Goal: Connect with others: Connect with others

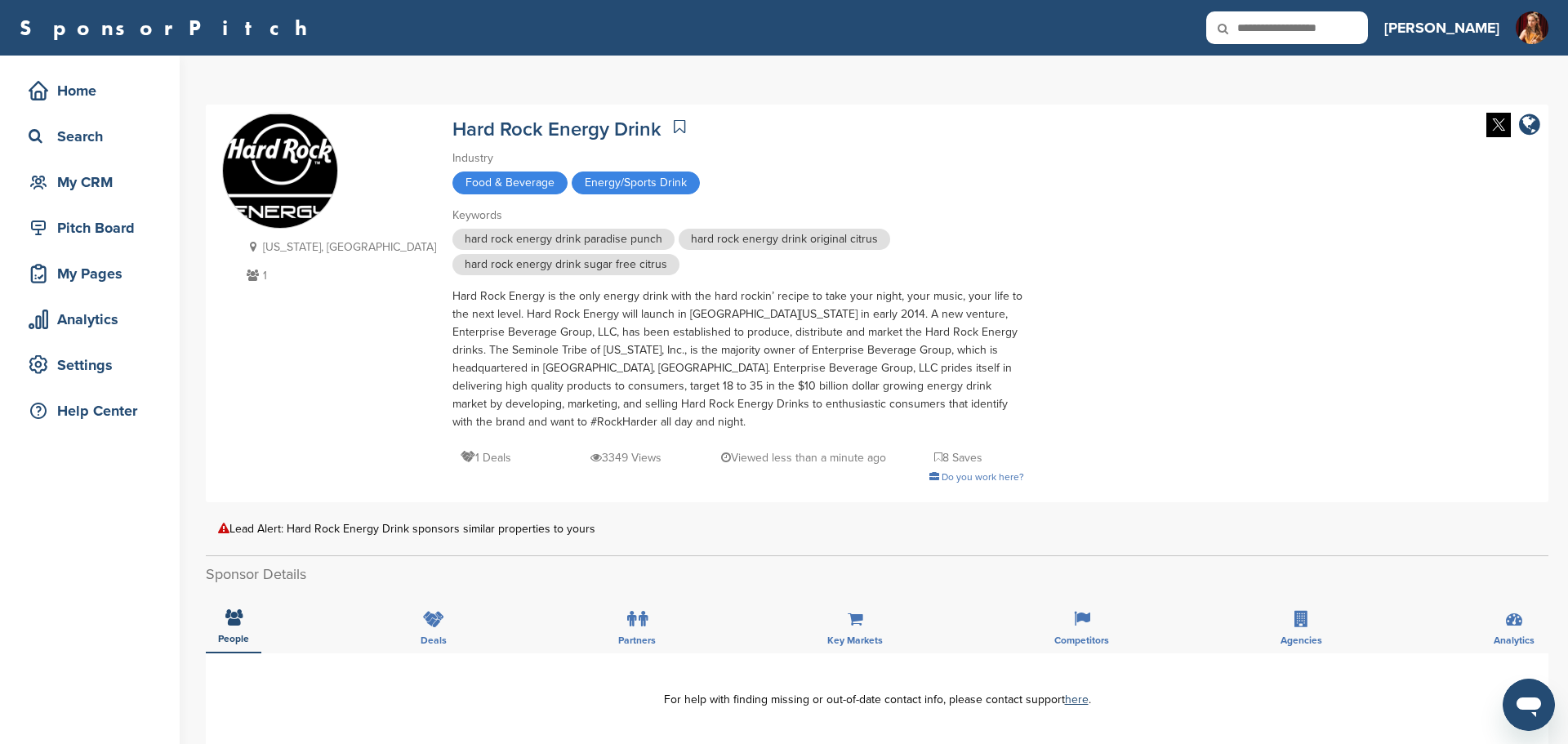
click at [674, 127] on icon at bounding box center [680, 126] width 12 height 17
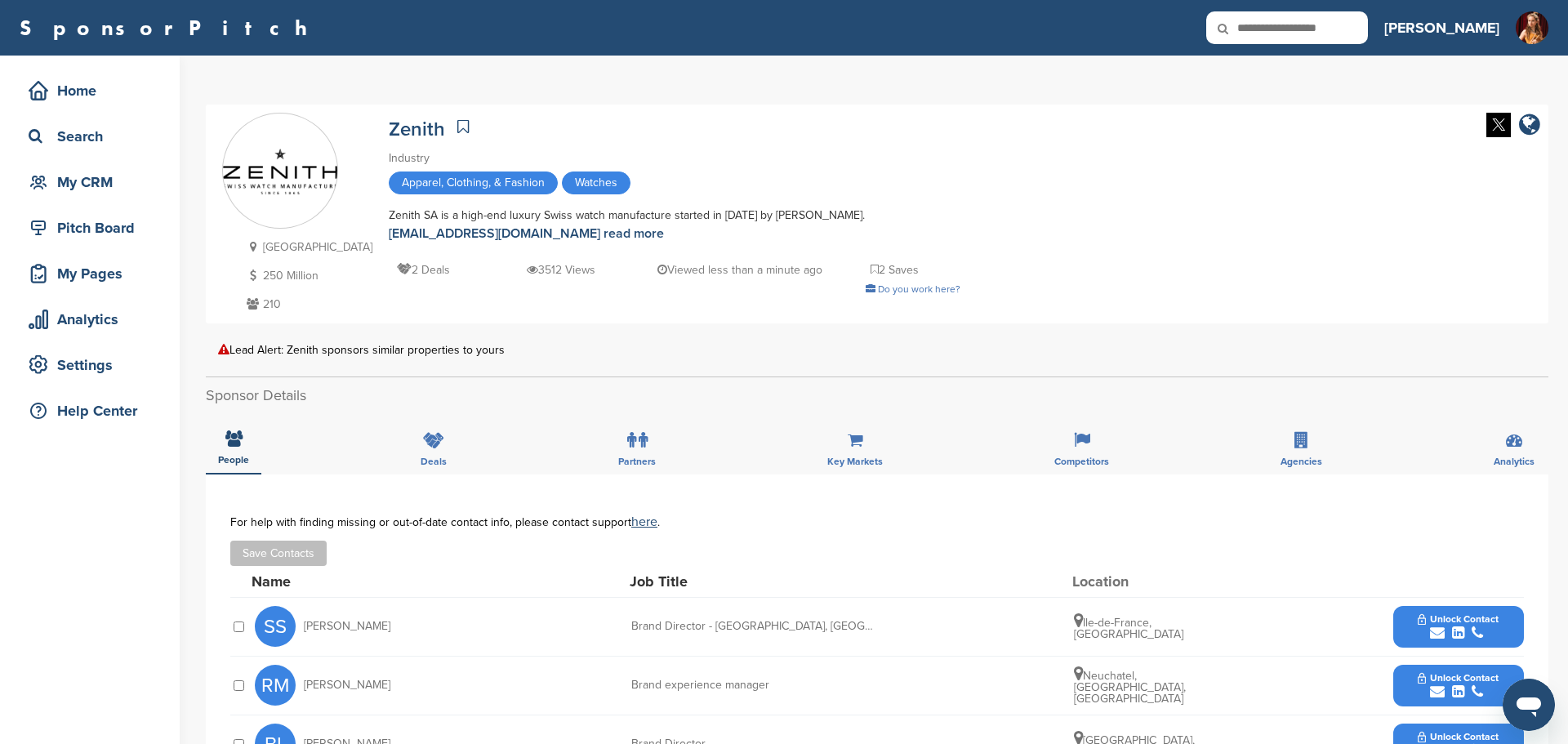
click at [458, 126] on icon at bounding box center [463, 126] width 12 height 17
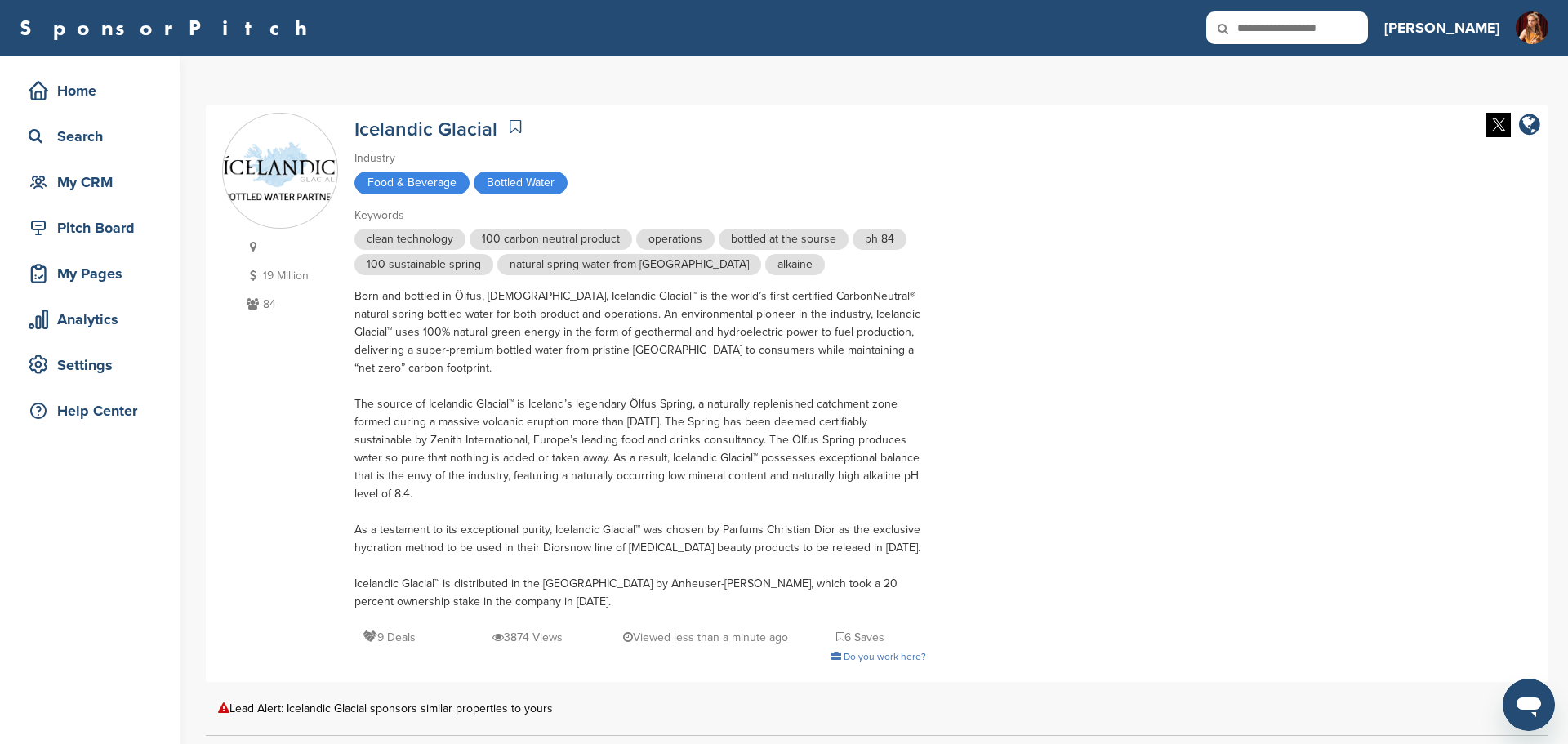
click at [515, 126] on icon at bounding box center [516, 126] width 12 height 17
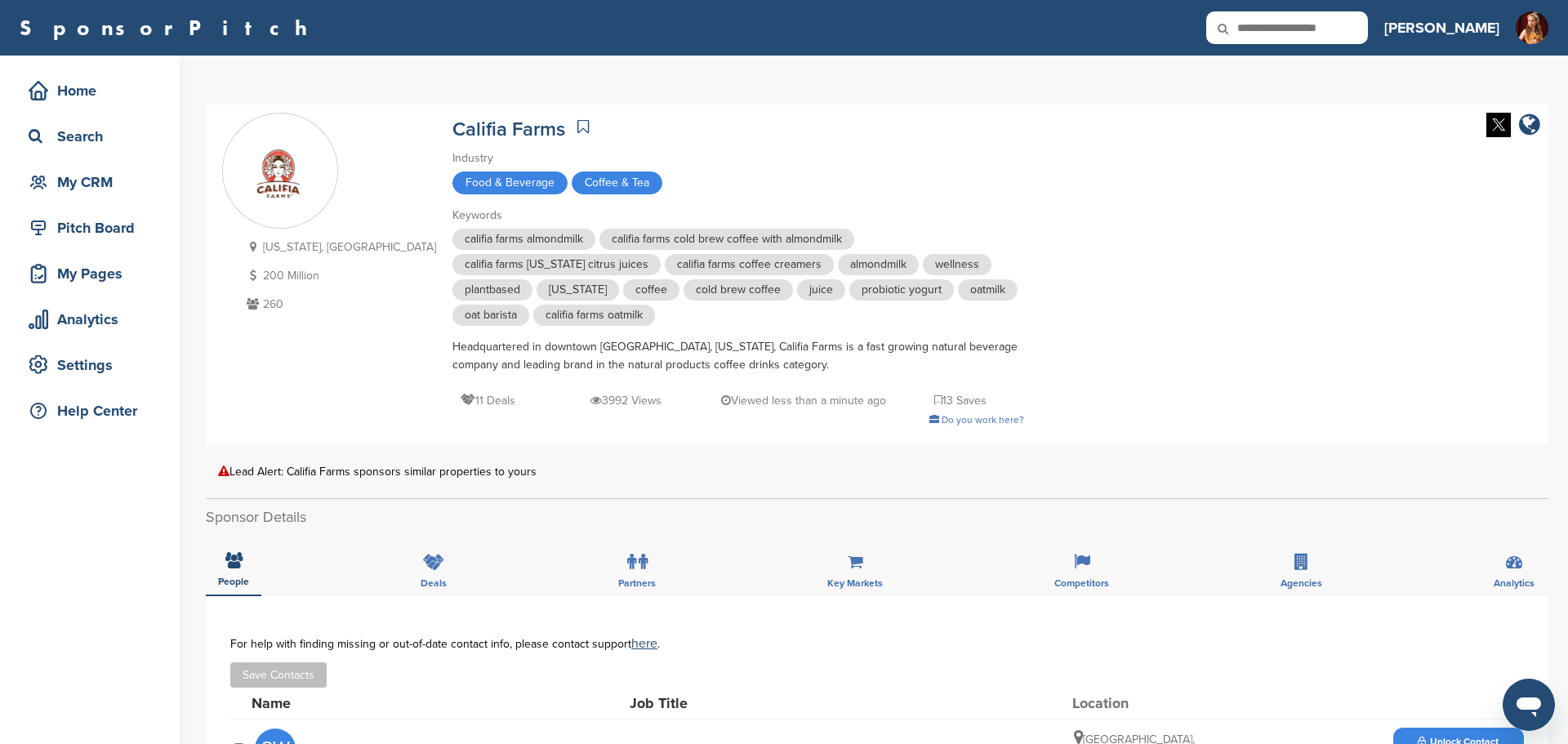
click at [577, 123] on icon at bounding box center [583, 126] width 12 height 17
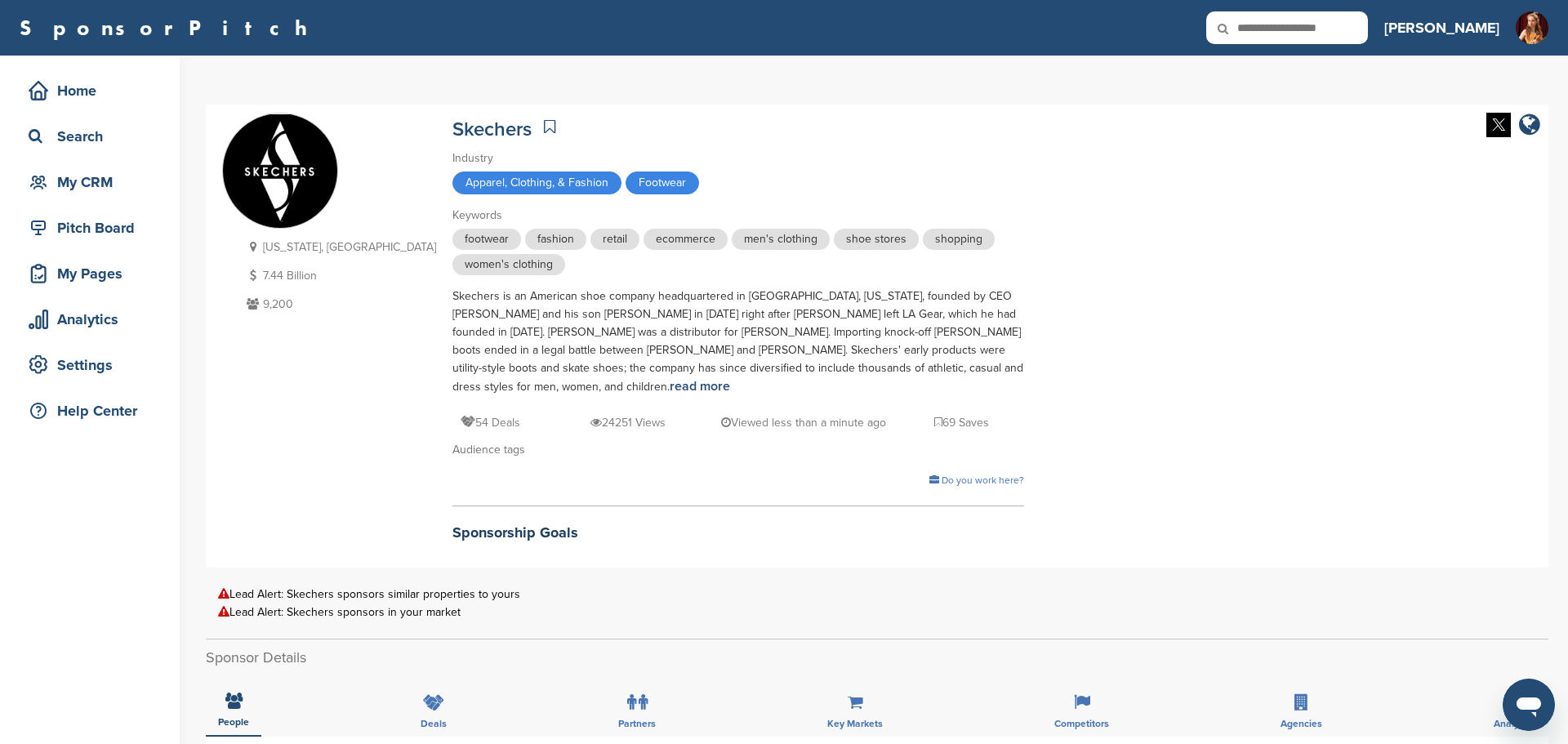
click at [544, 125] on icon at bounding box center [550, 126] width 12 height 17
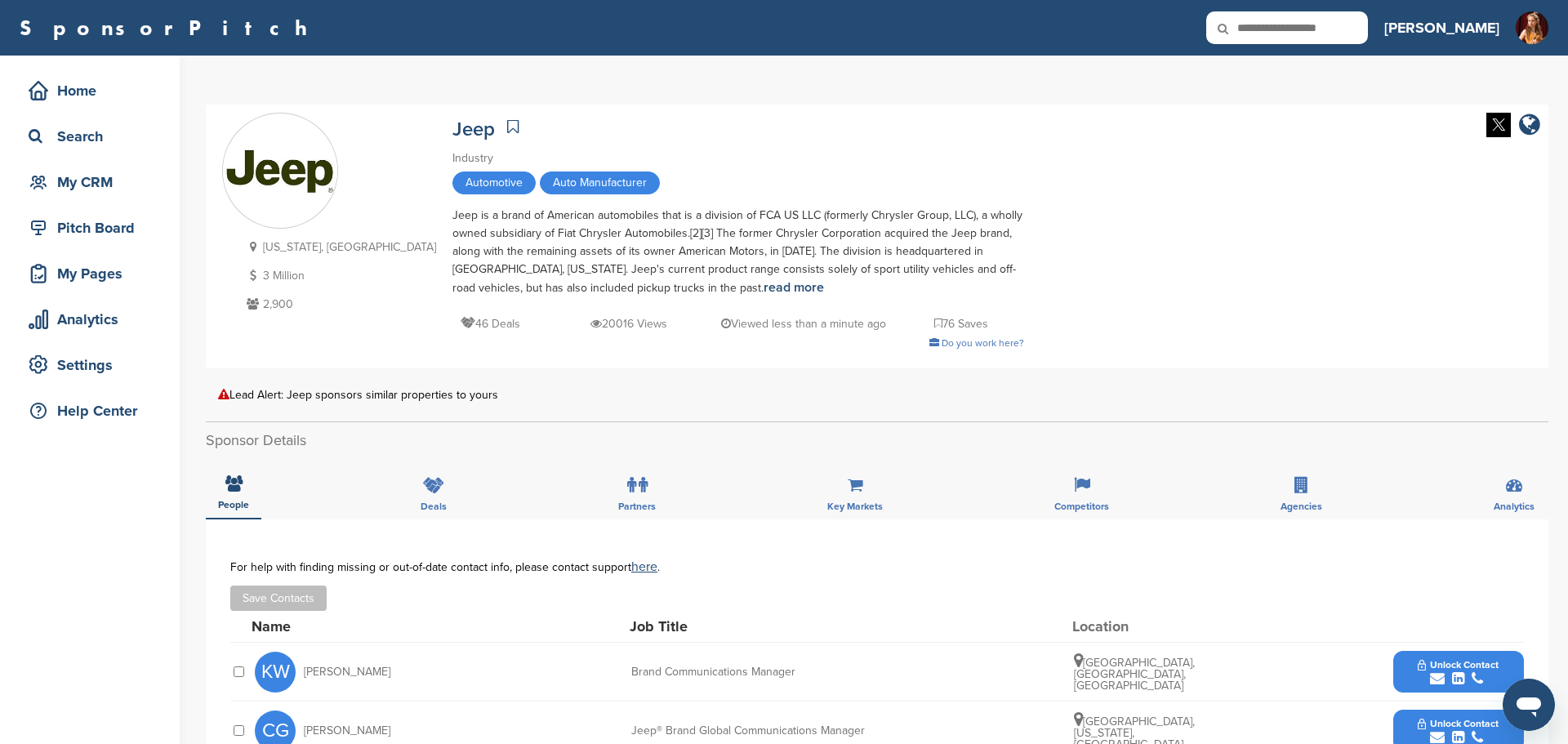
click at [507, 126] on icon at bounding box center [513, 126] width 12 height 17
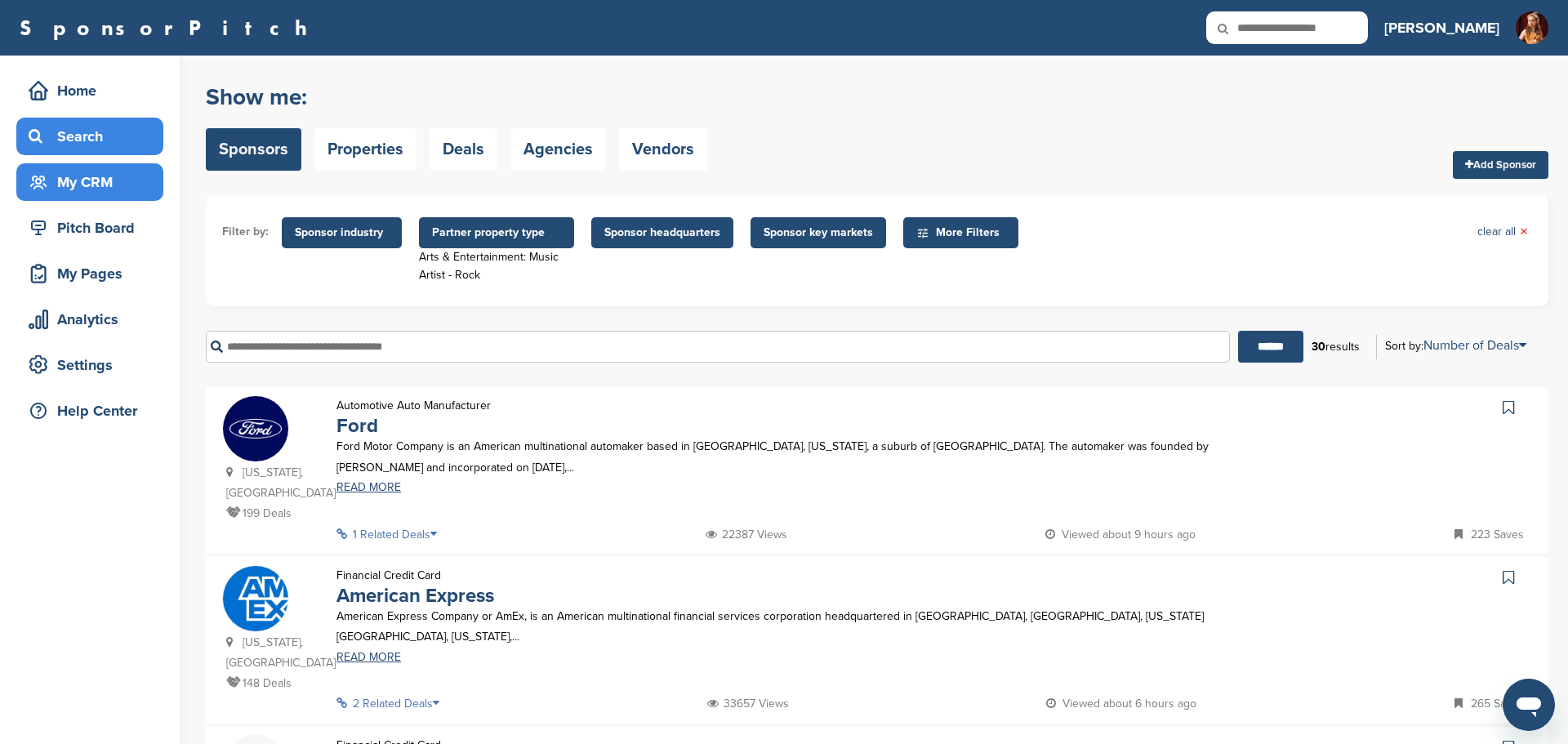
click at [115, 182] on div "My CRM" at bounding box center [93, 181] width 139 height 29
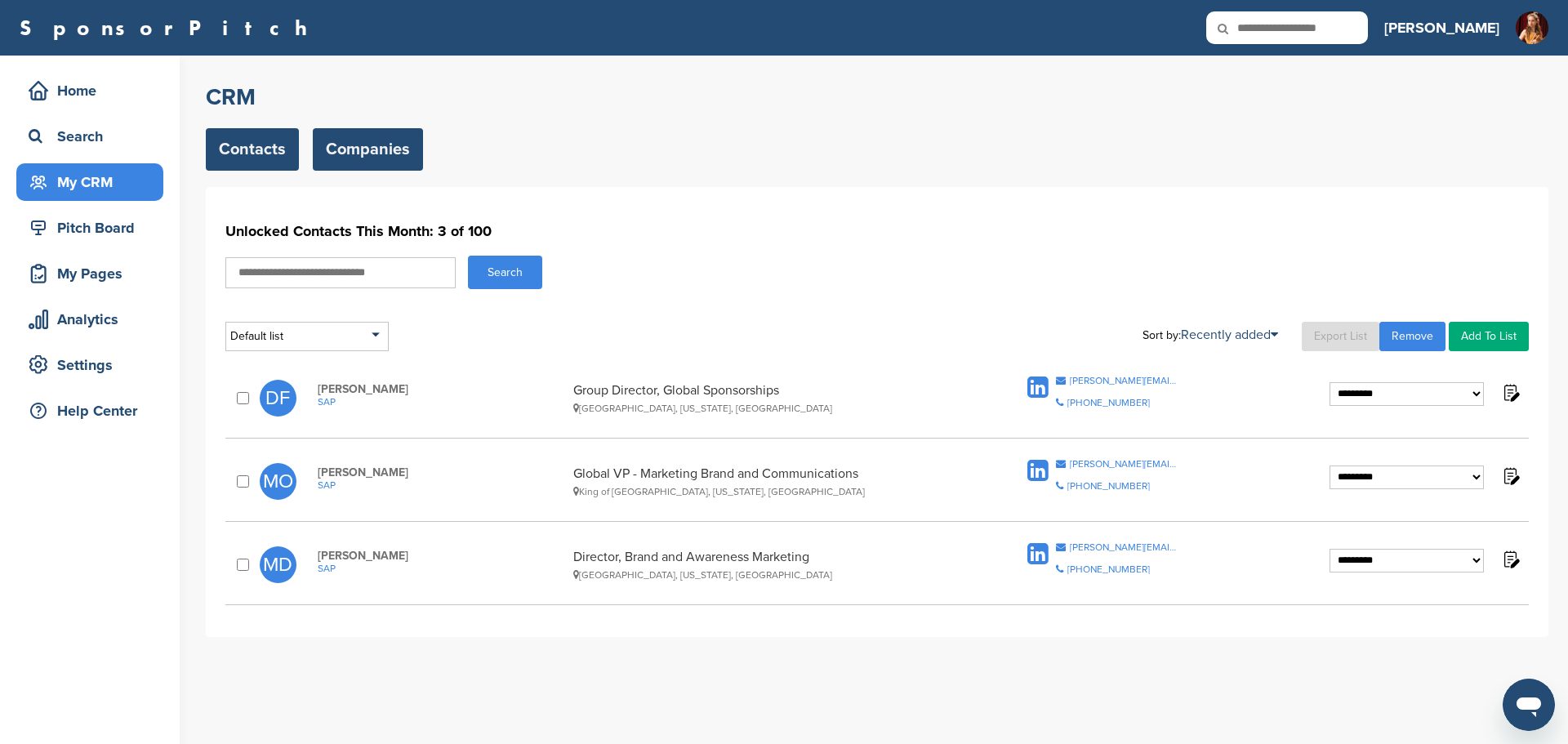
click at [357, 161] on link "Companies" at bounding box center [368, 149] width 111 height 42
